Goal: Check status: Check status

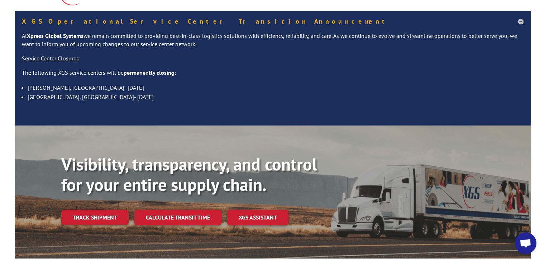
scroll to position [143, 0]
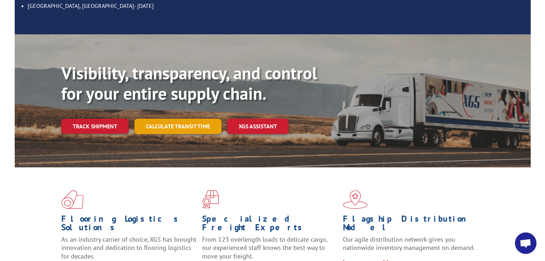
click at [172, 119] on link "Calculate transit time" at bounding box center [177, 126] width 87 height 15
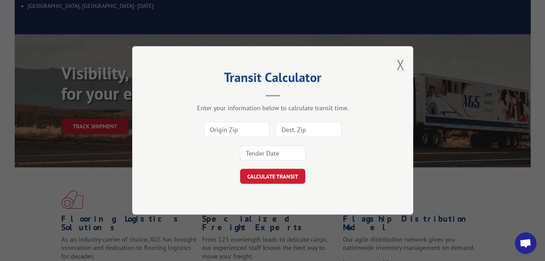
click at [247, 129] on input at bounding box center [237, 129] width 66 height 15
type input "30701"
click at [297, 134] on input at bounding box center [308, 129] width 66 height 15
click at [173, 184] on div "CALCULATE TRANSIT" at bounding box center [272, 176] width 209 height 15
click at [401, 63] on button "Close modal" at bounding box center [400, 64] width 8 height 19
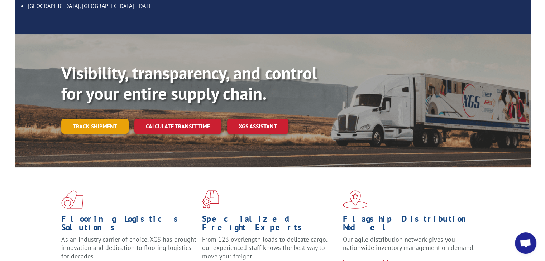
click at [84, 119] on link "Track shipment" at bounding box center [94, 126] width 67 height 15
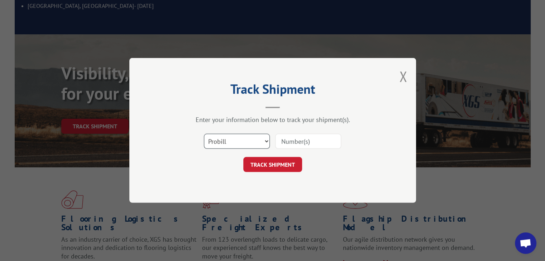
click at [266, 141] on select "Select category... Probill BOL PO" at bounding box center [237, 141] width 66 height 15
select select "bol"
click at [204, 134] on select "Select category... Probill BOL PO" at bounding box center [237, 141] width 66 height 15
click at [301, 141] on input at bounding box center [308, 141] width 66 height 15
type input "3364016"
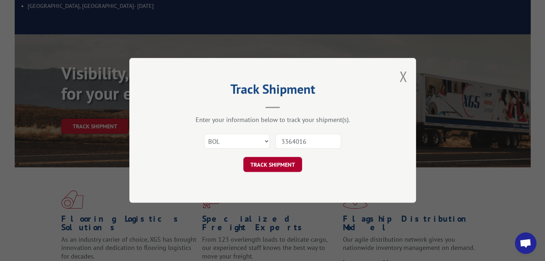
click at [275, 163] on button "TRACK SHIPMENT" at bounding box center [272, 165] width 59 height 15
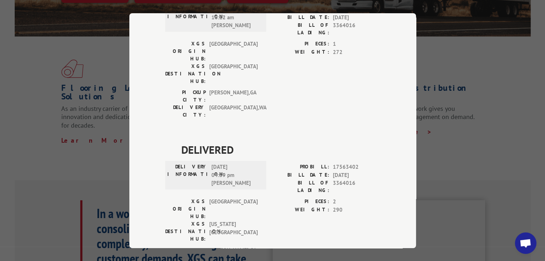
scroll to position [287, 0]
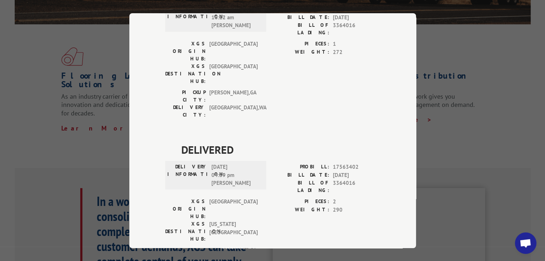
click at [290, 247] on div "[GEOGRAPHIC_DATA]: [GEOGRAPHIC_DATA] , [GEOGRAPHIC_DATA] DELIVERY CITY: [US_STA…" at bounding box center [272, 264] width 215 height 35
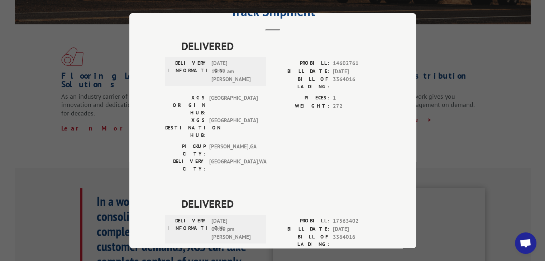
scroll to position [0, 0]
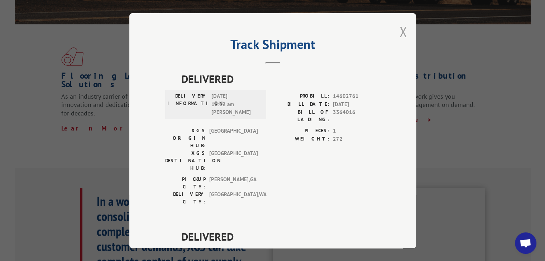
click at [401, 30] on button "Close modal" at bounding box center [403, 31] width 8 height 19
